Goal: Task Accomplishment & Management: Complete application form

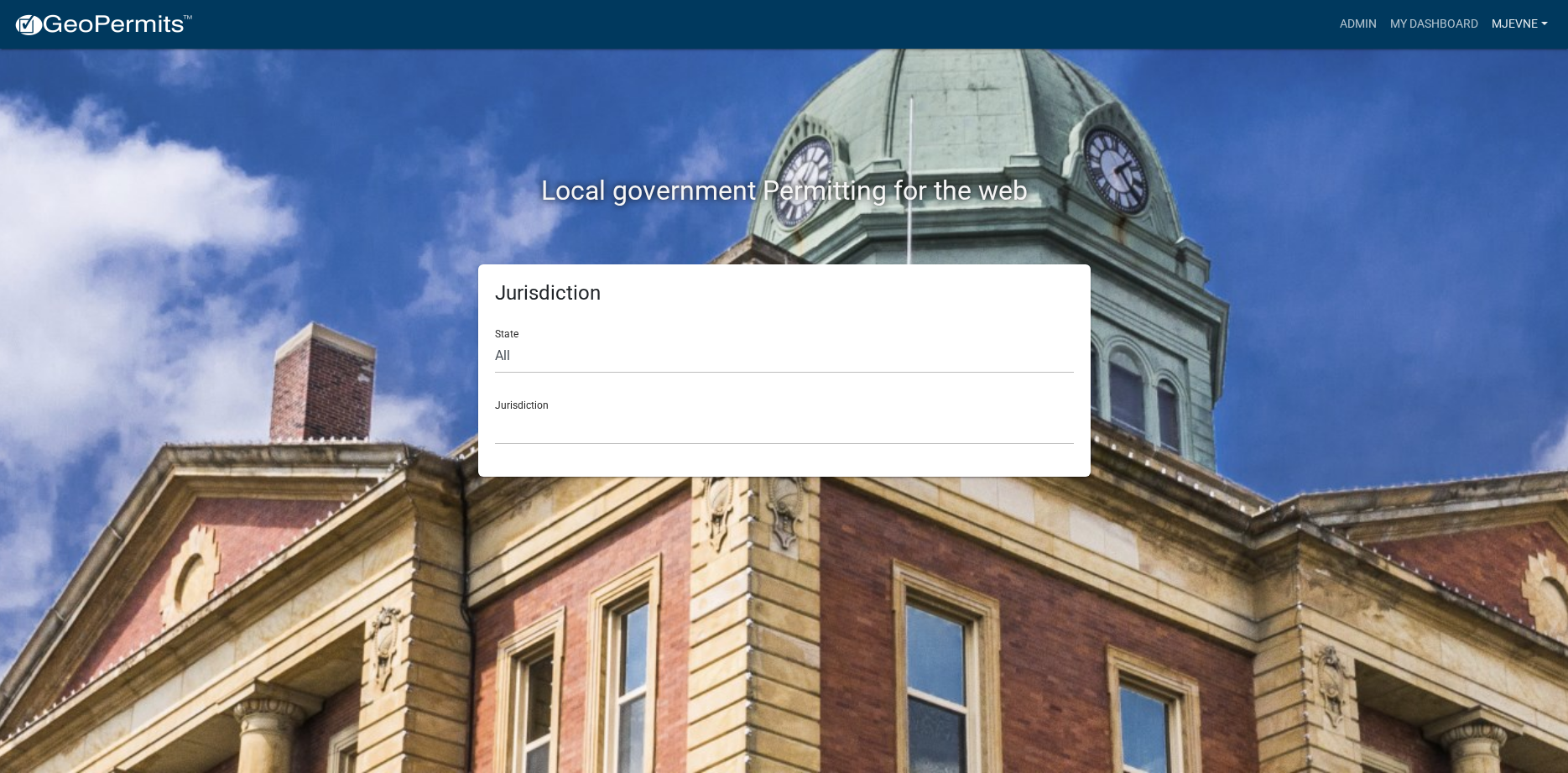
click at [1510, 23] on link "MJevne" at bounding box center [1519, 24] width 69 height 32
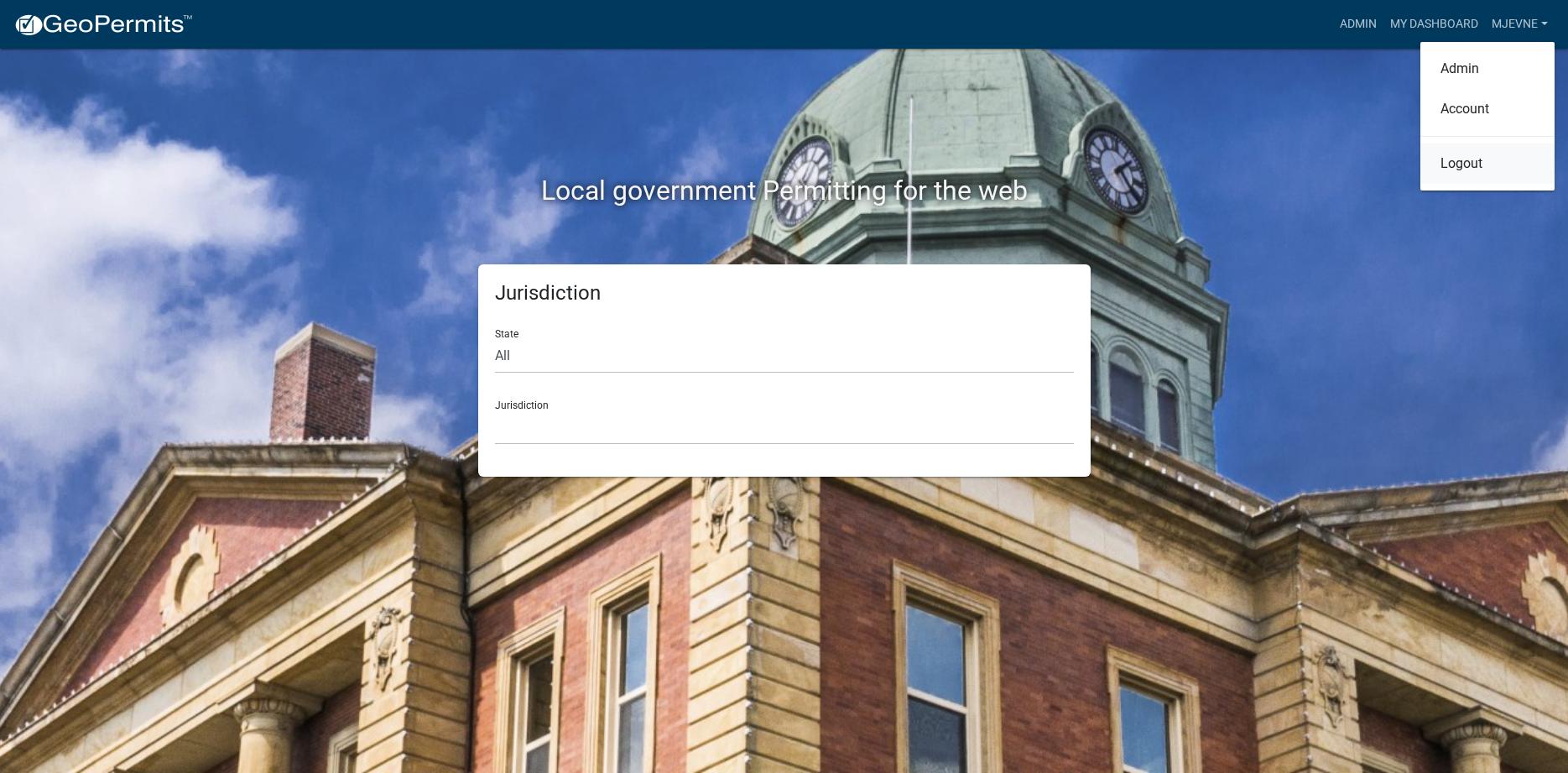
click at [1472, 167] on link "Logout" at bounding box center [1488, 163] width 135 height 41
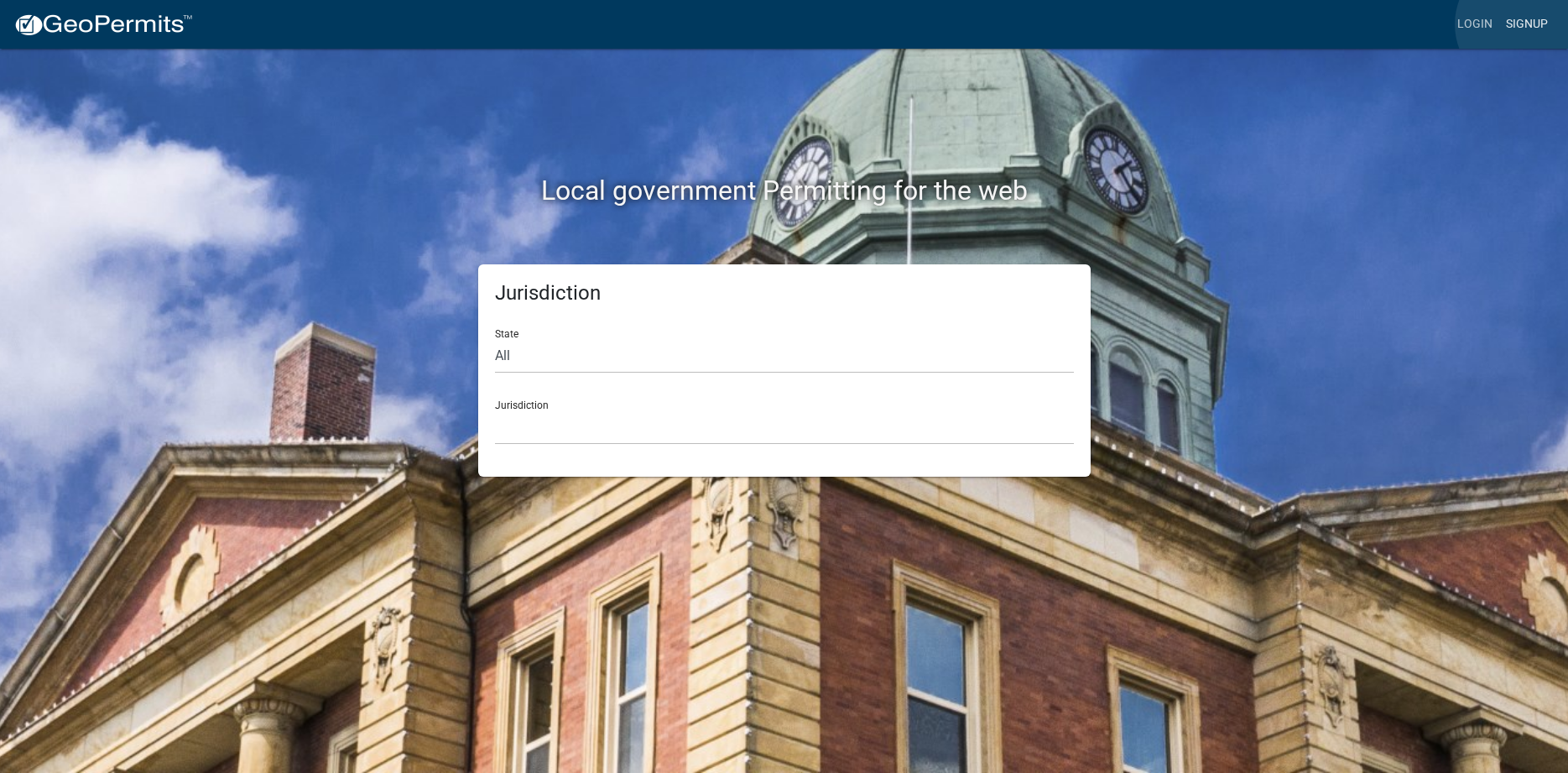
click at [1523, 25] on link "Signup" at bounding box center [1527, 24] width 55 height 32
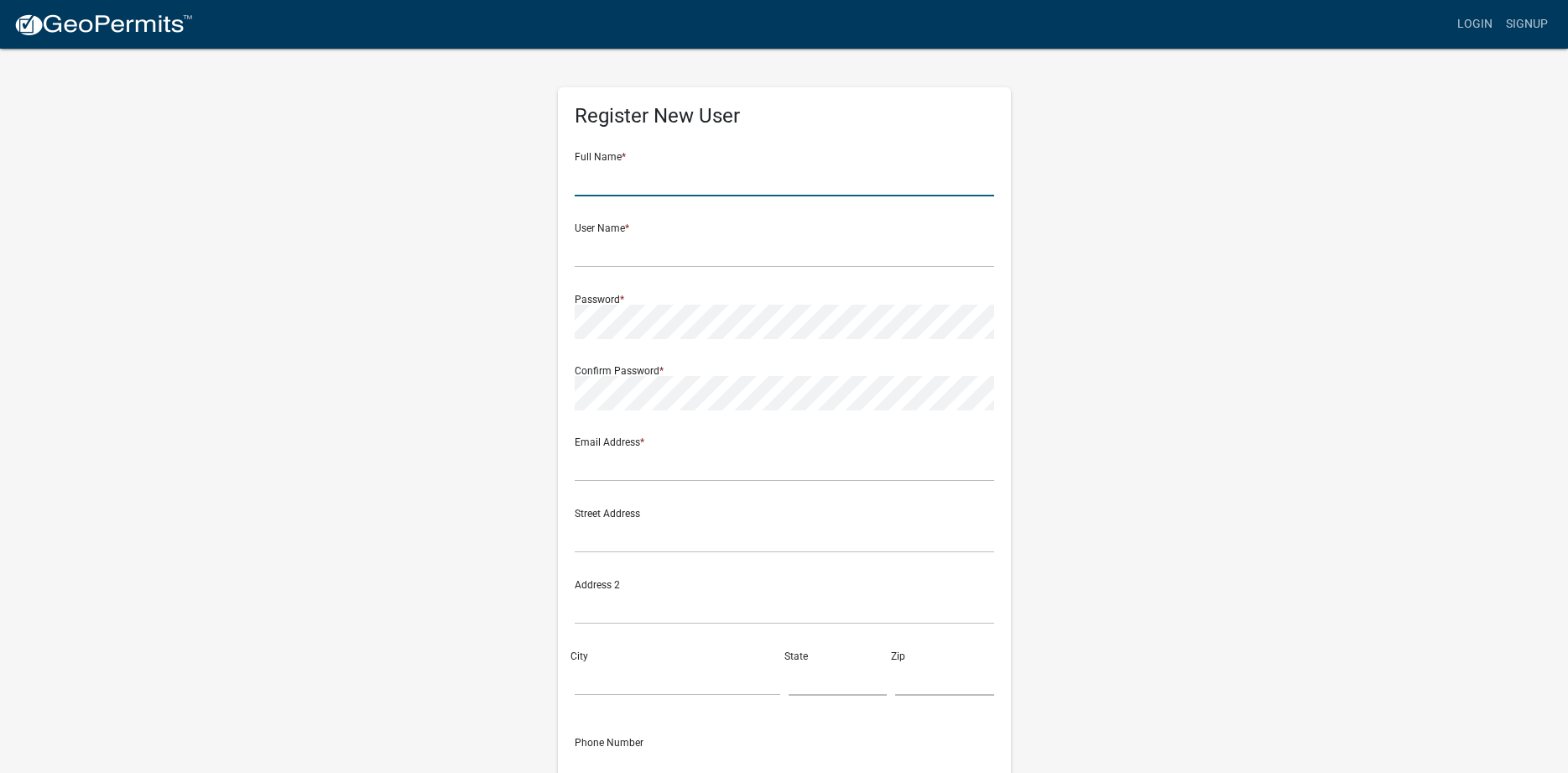
click at [671, 172] on input "text" at bounding box center [785, 179] width 420 height 35
type input "j"
type input "[PERSON_NAME]"
click at [658, 250] on input "text" at bounding box center [785, 250] width 420 height 35
type input "[PERSON_NAME]"
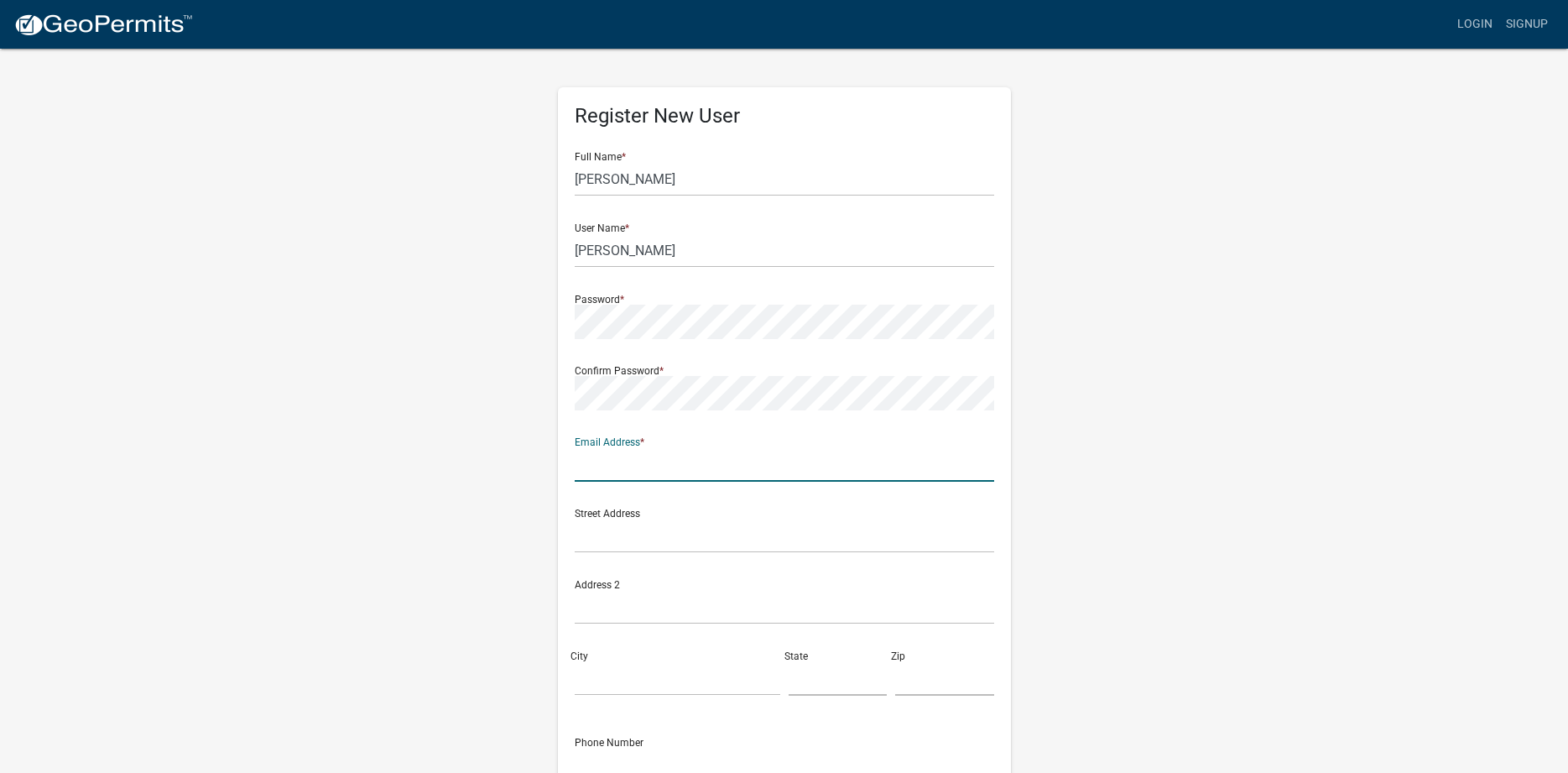
click at [674, 465] on input "text" at bounding box center [785, 464] width 420 height 35
type input "[EMAIL_ADDRESS][DOMAIN_NAME]"
click at [681, 535] on input "text" at bounding box center [785, 535] width 420 height 35
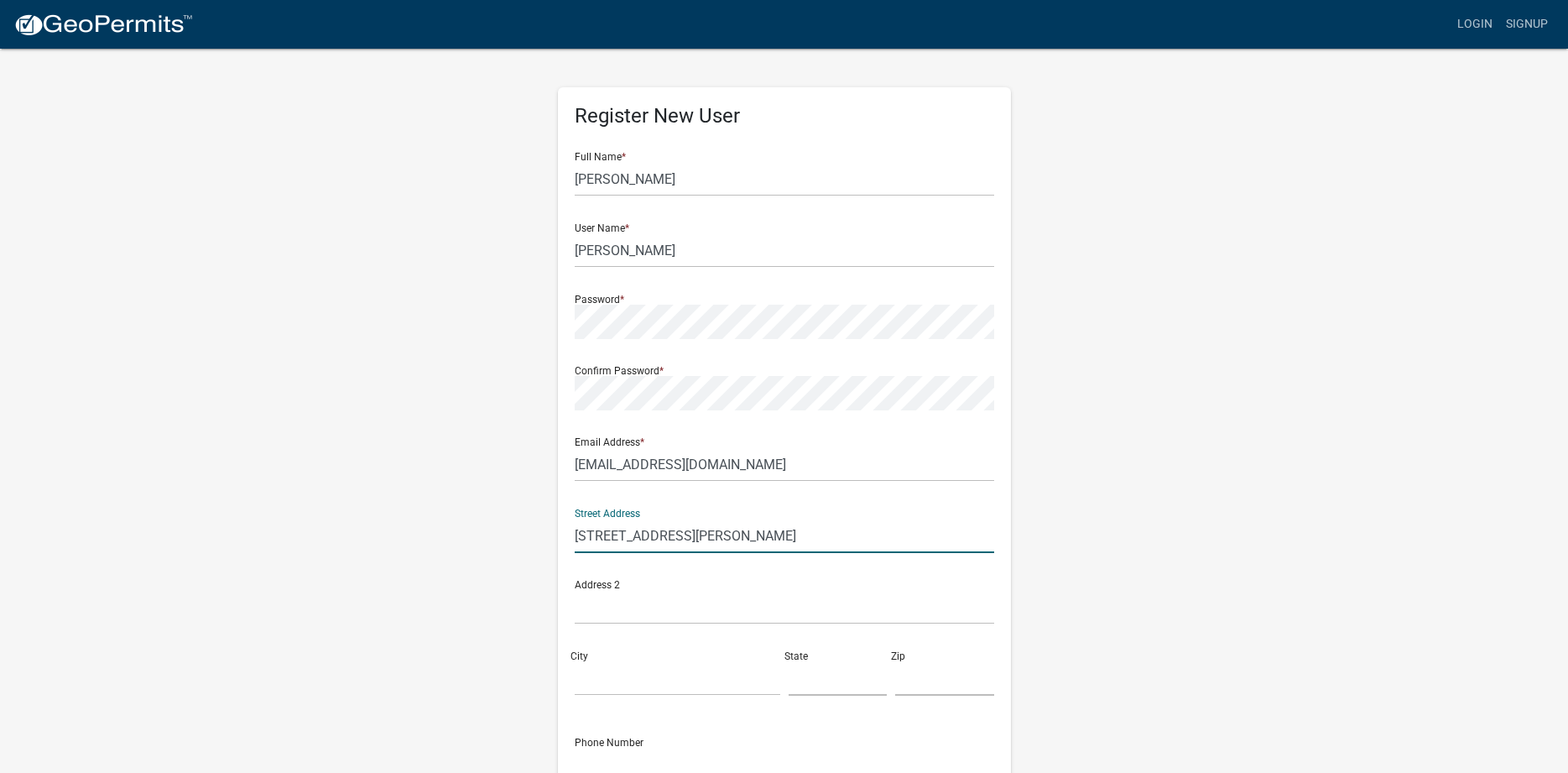
type input "[STREET_ADDRESS][PERSON_NAME]"
type input "Wayzata"
type input "MN"
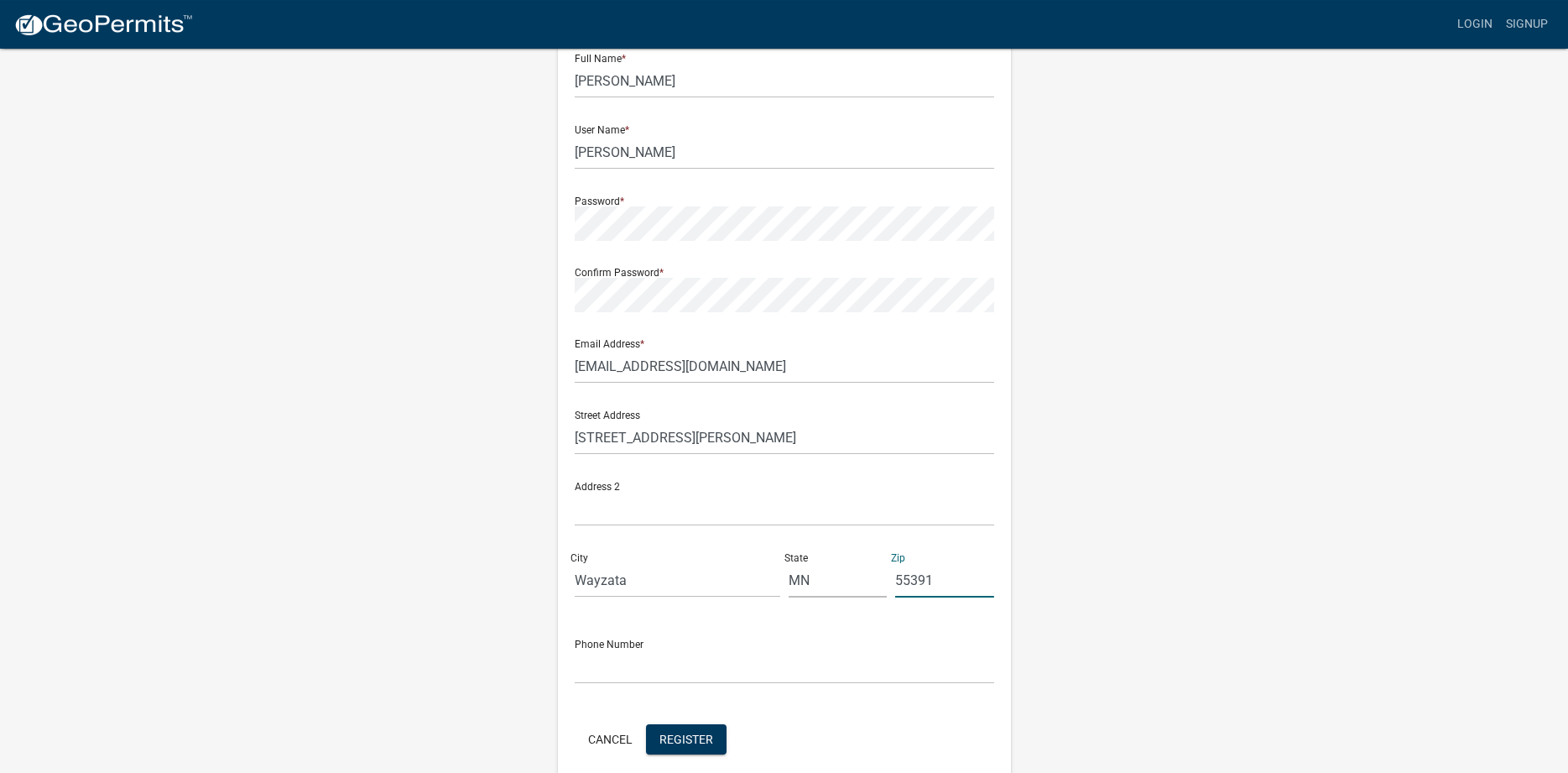
scroll to position [172, 0]
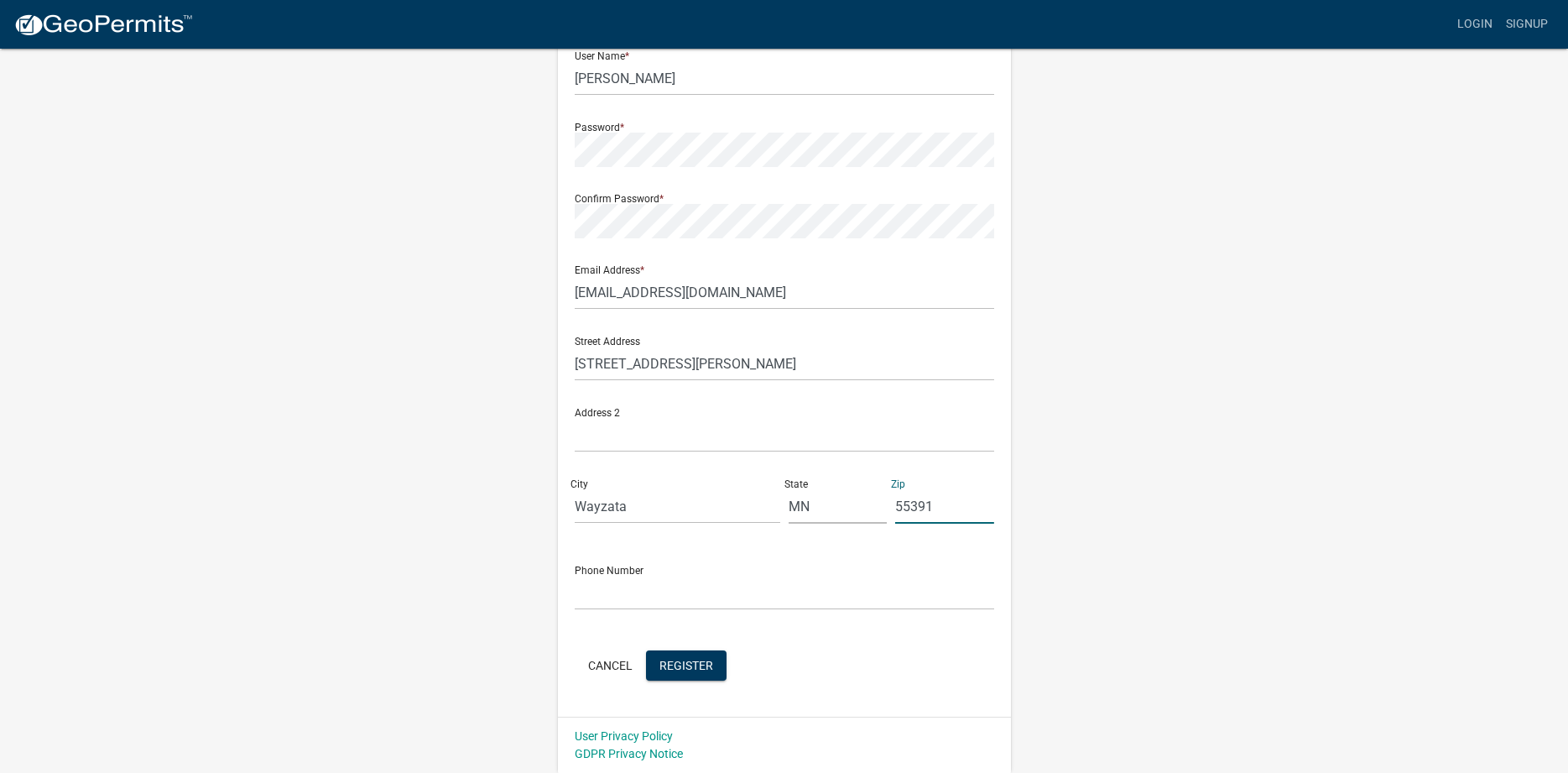
type input "55391"
click at [621, 586] on input "text" at bounding box center [785, 592] width 420 height 35
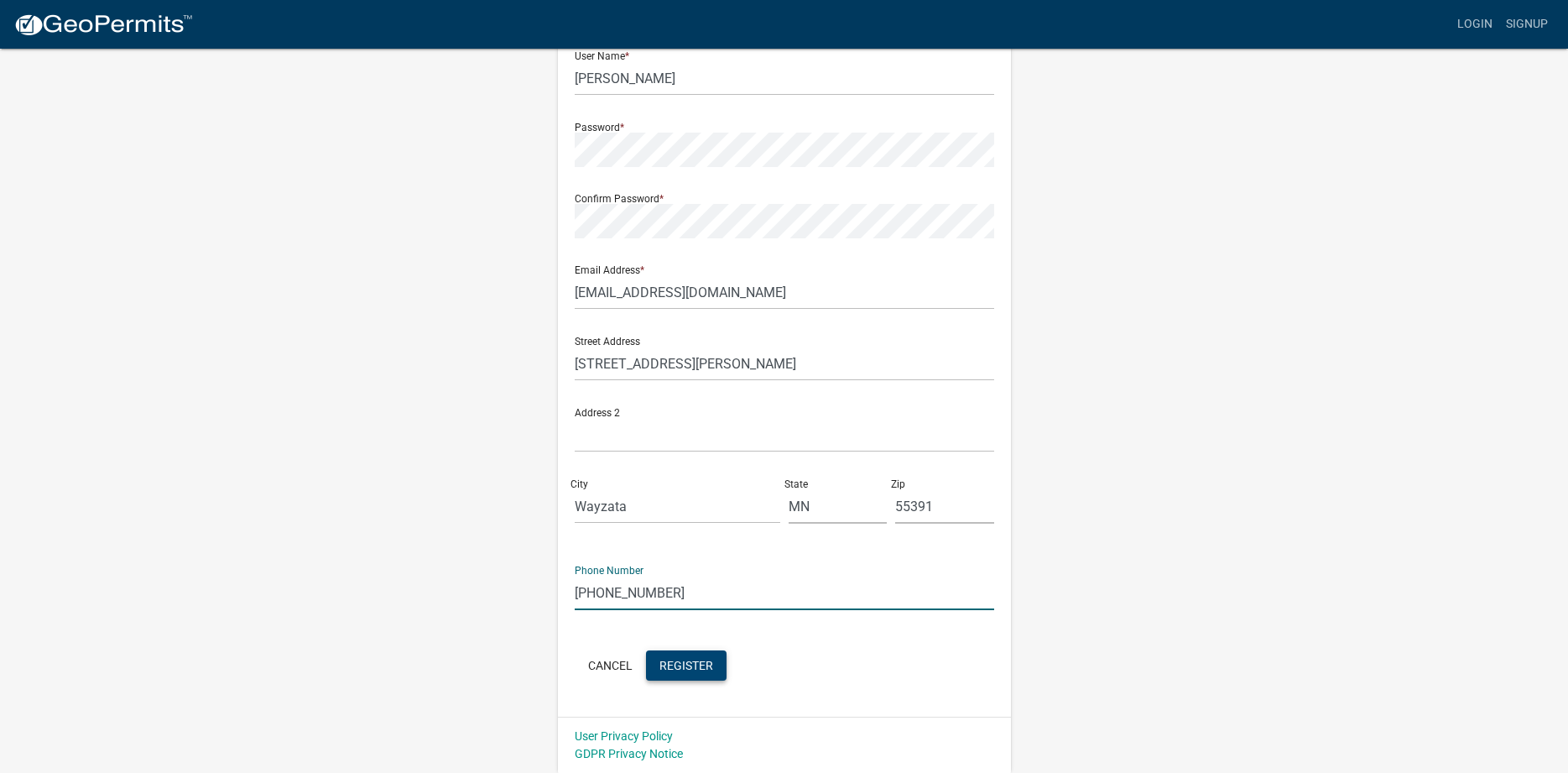
type input "[PHONE_NUMBER]"
click at [685, 667] on span "Register" at bounding box center [686, 664] width 53 height 14
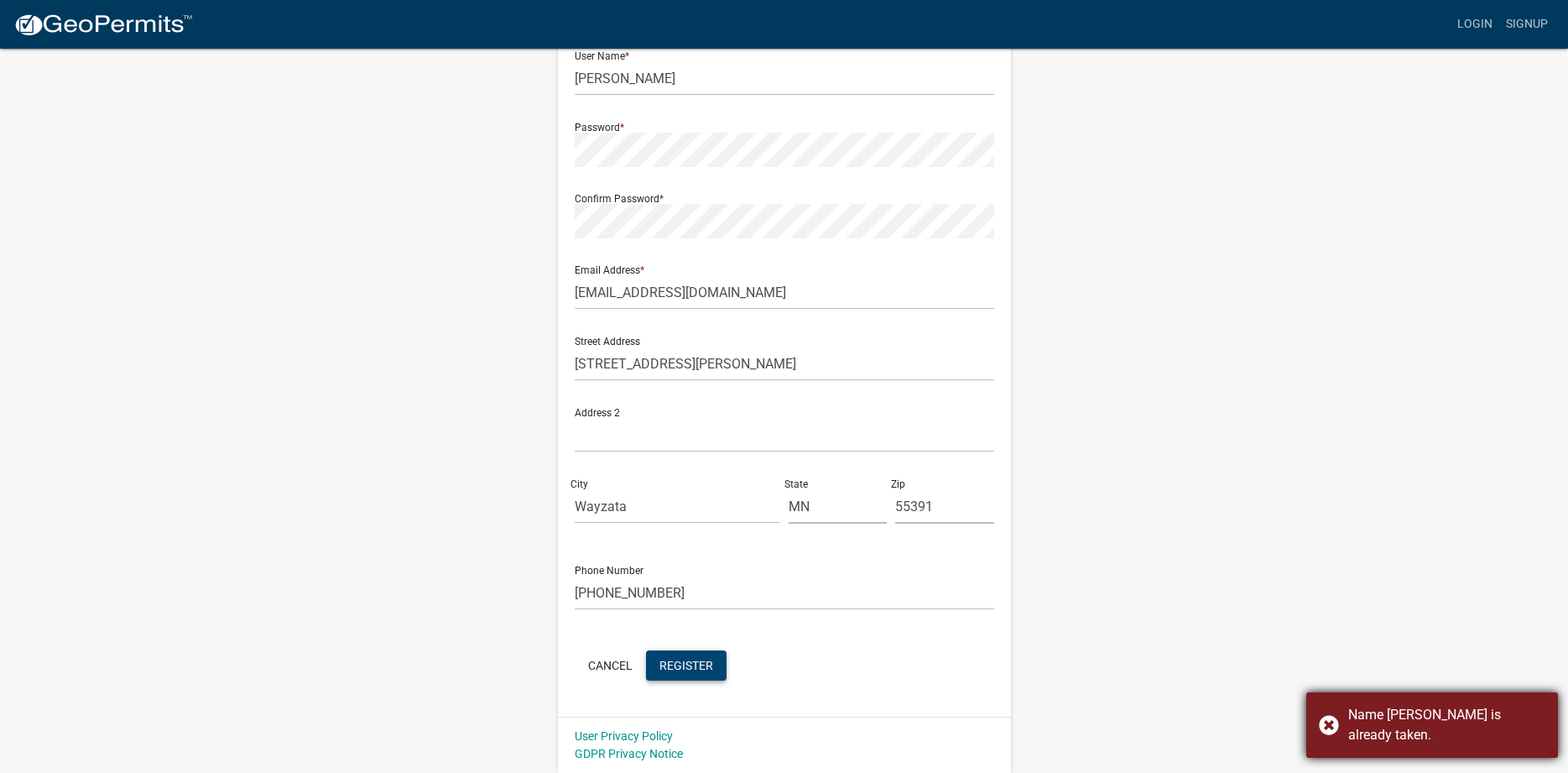
click at [1377, 736] on div "Name [PERSON_NAME] is already taken." at bounding box center [1446, 725] width 197 height 41
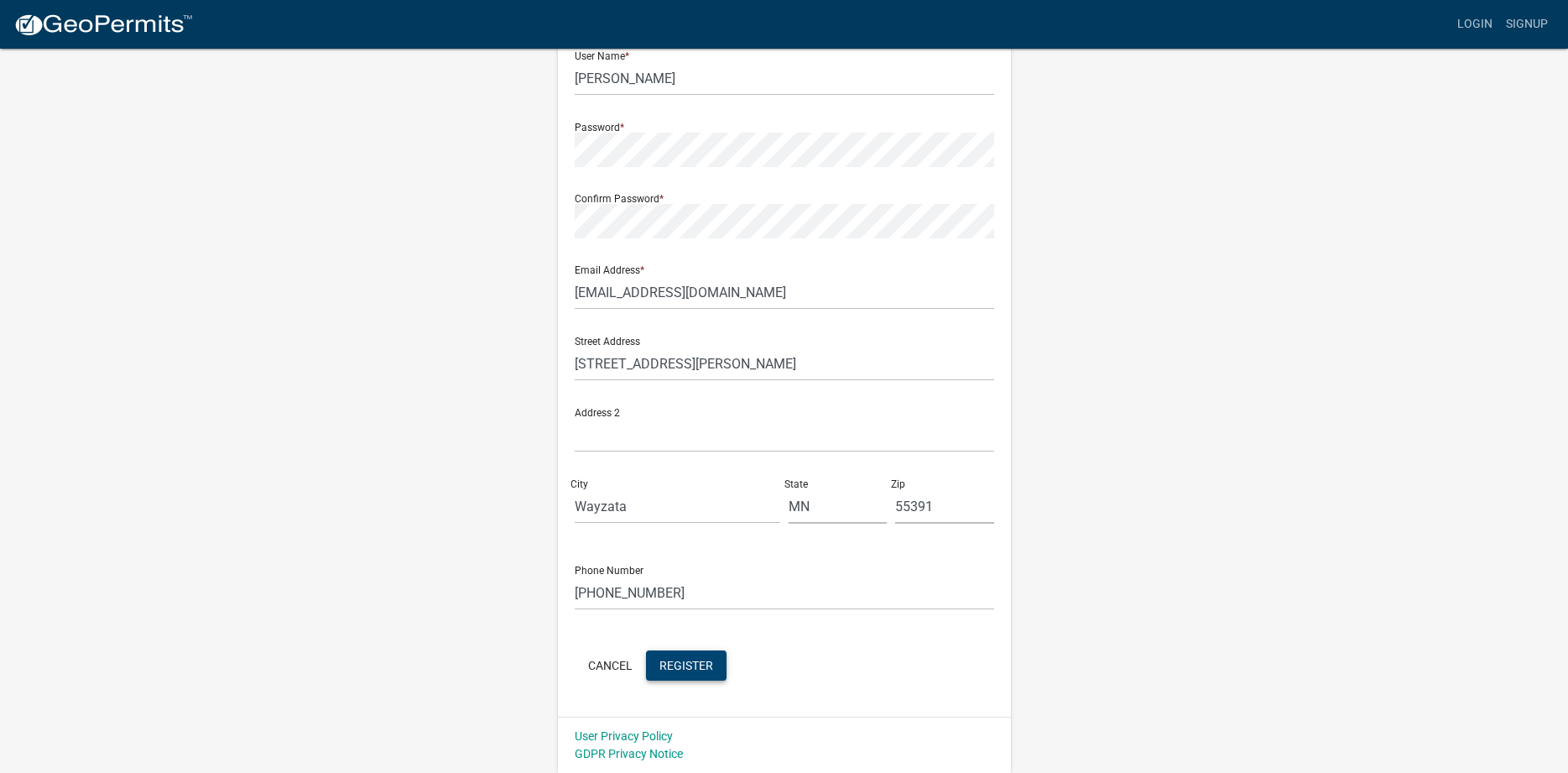
scroll to position [0, 0]
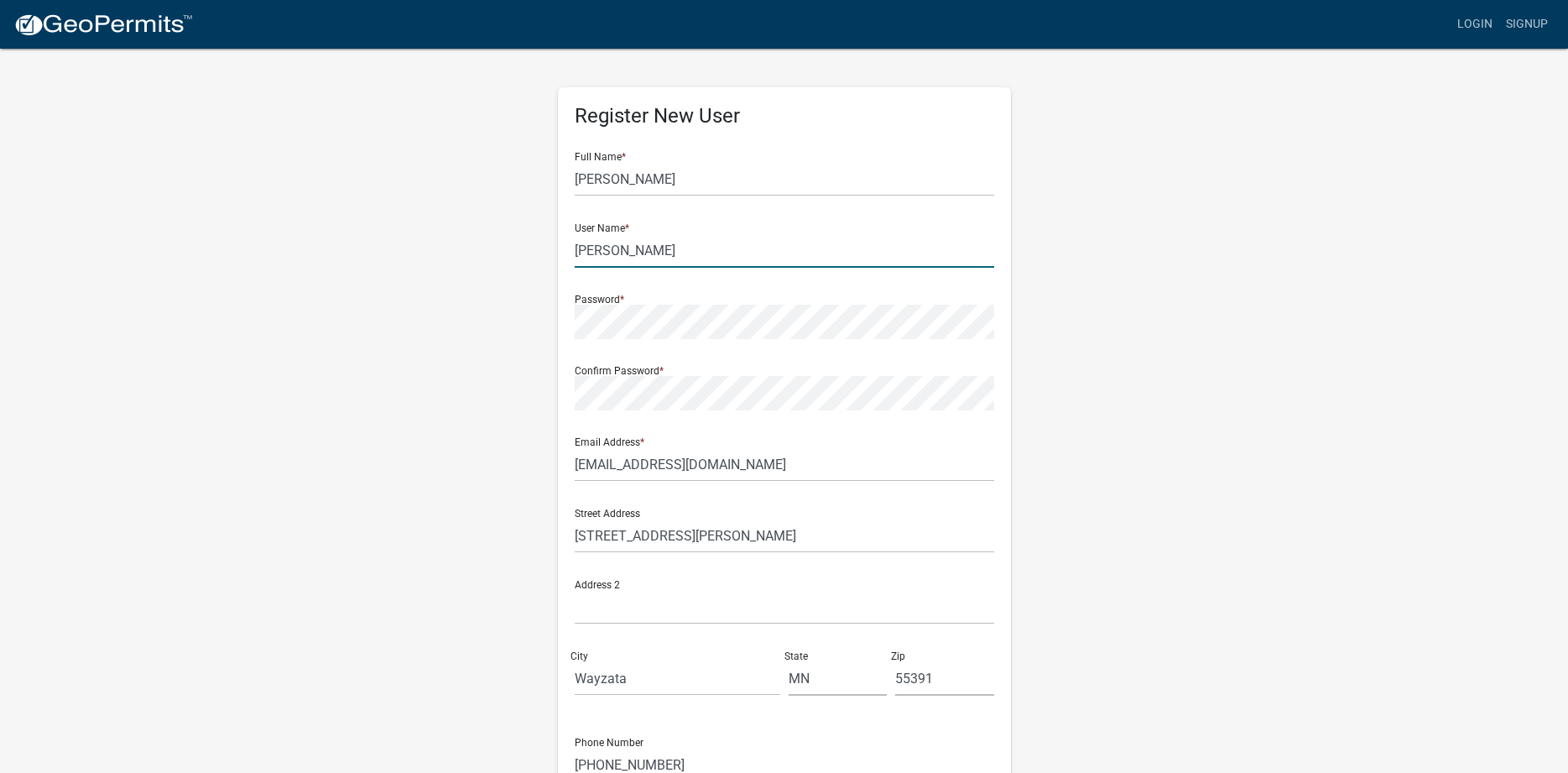
click at [620, 255] on input "[PERSON_NAME]" at bounding box center [785, 250] width 420 height 35
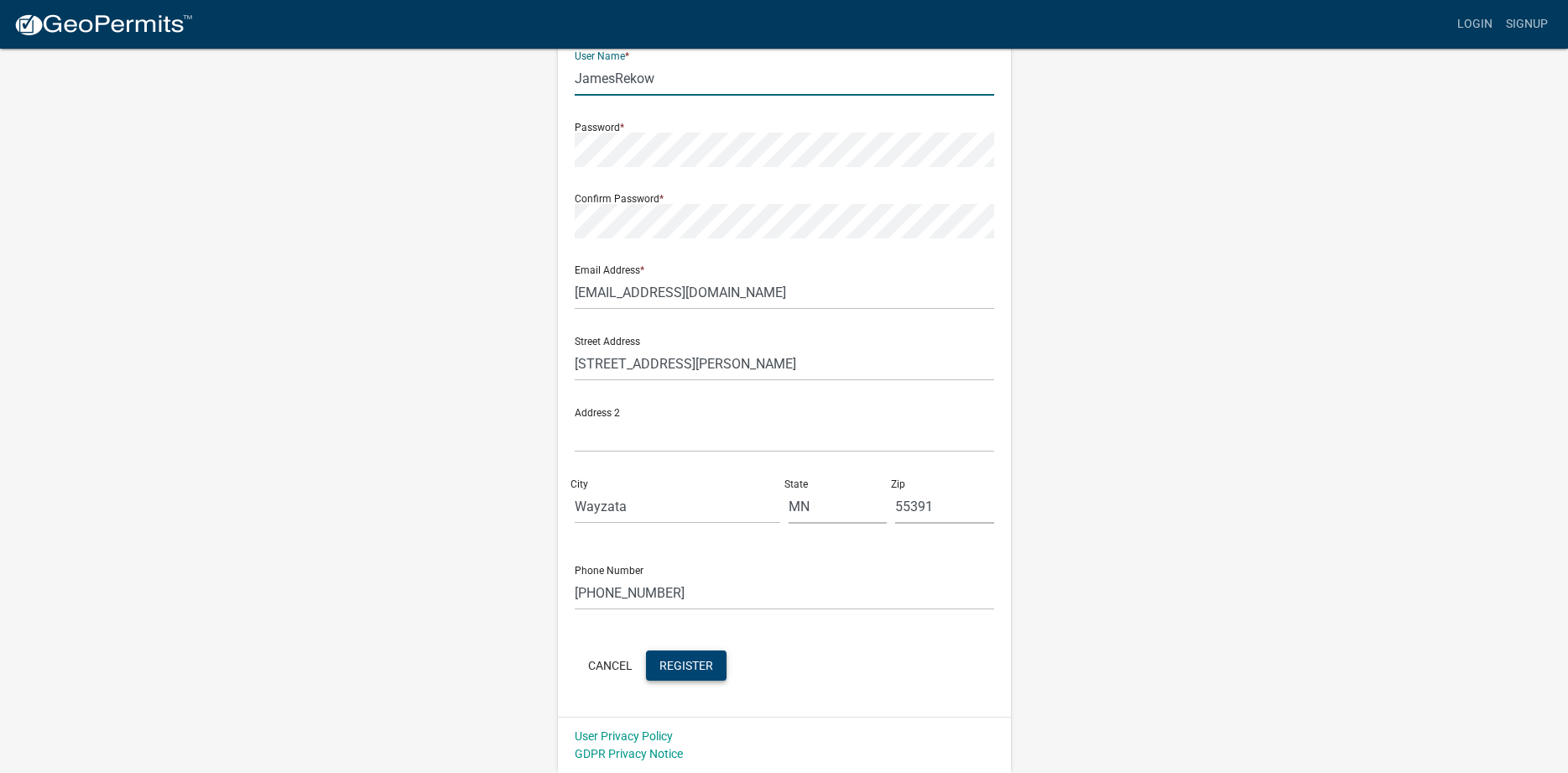
type input "JamesRekow"
click at [697, 667] on span "Register" at bounding box center [686, 664] width 53 height 14
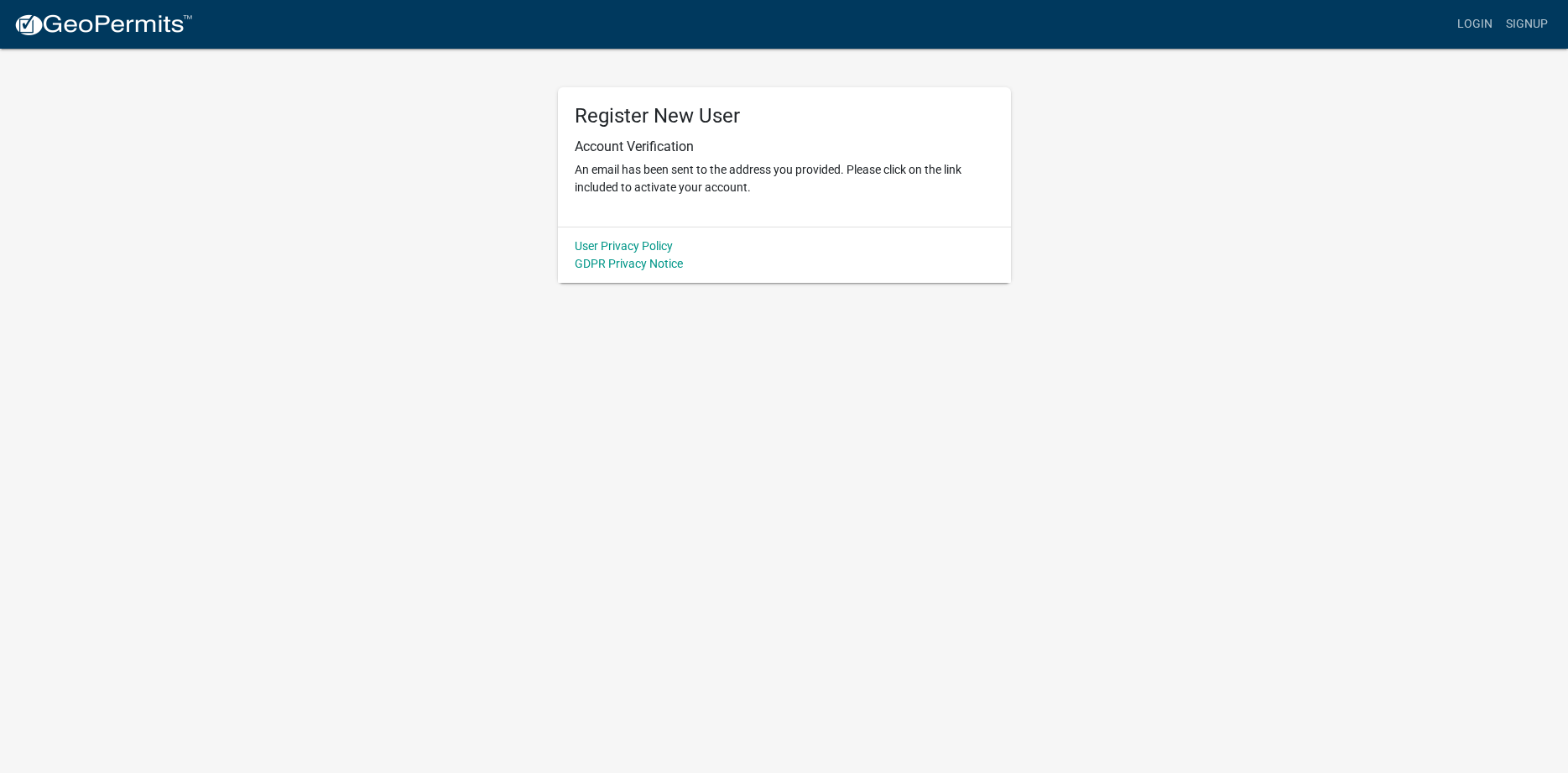
scroll to position [0, 0]
click at [1477, 22] on link "Login" at bounding box center [1474, 24] width 49 height 32
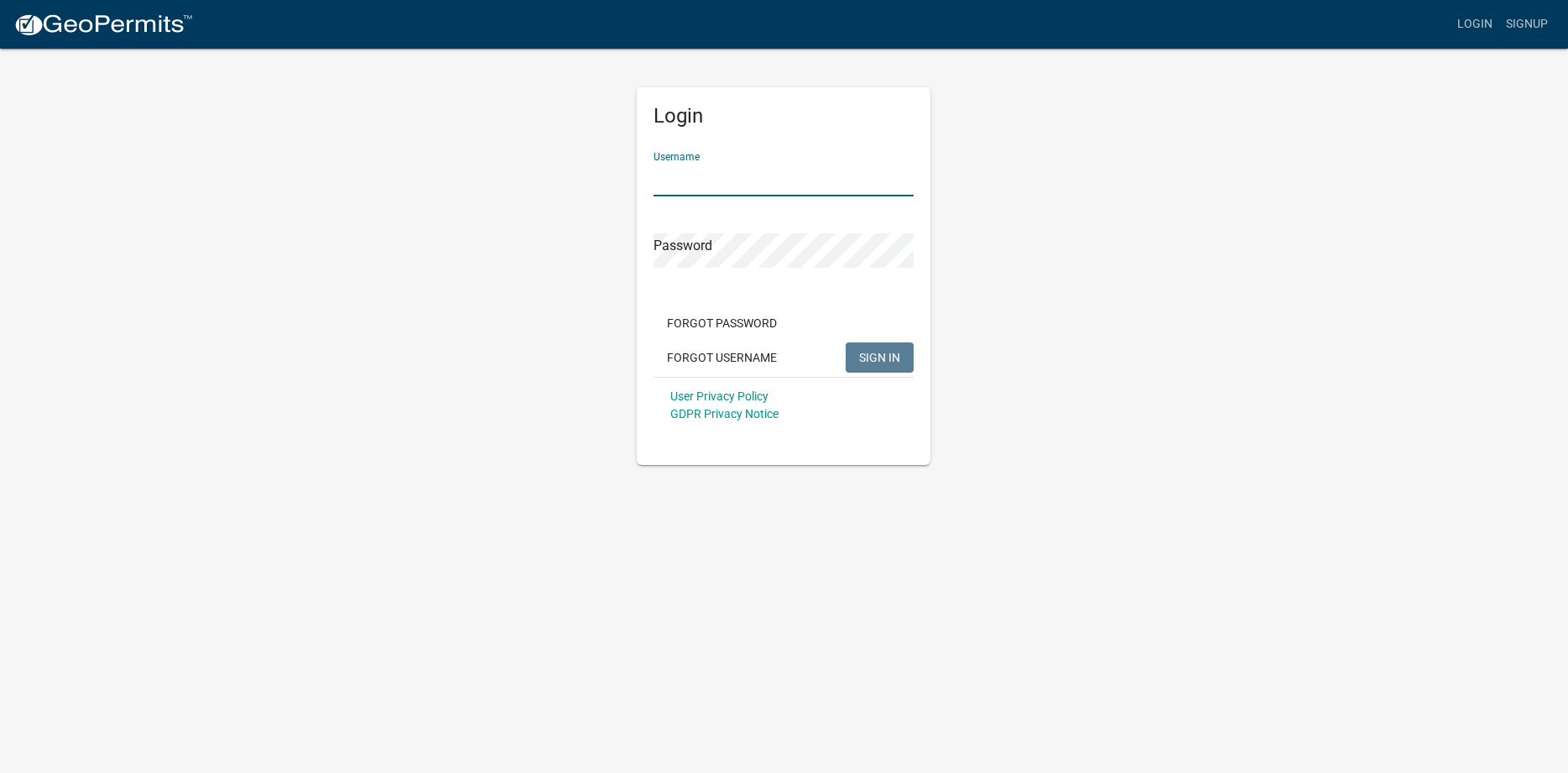
click at [763, 183] on input "Username" at bounding box center [783, 179] width 260 height 35
type input "JamesRekow"
click at [876, 355] on span "SIGN IN" at bounding box center [880, 356] width 42 height 14
